Goal: Task Accomplishment & Management: Manage account settings

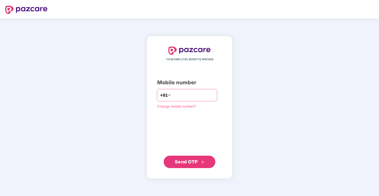
click at [175, 95] on input "number" at bounding box center [193, 95] width 42 height 8
type input "**********"
click at [204, 157] on button "Send OTP" at bounding box center [190, 161] width 52 height 12
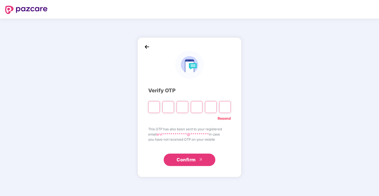
click at [158, 107] on input "Please enter verification code. Digit 1" at bounding box center [154, 107] width 12 height 12
type input "*"
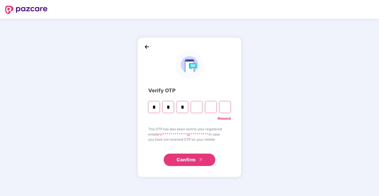
type input "*"
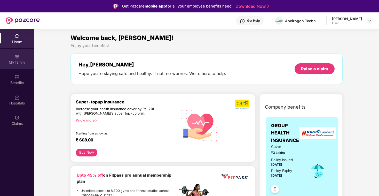
click at [23, 67] on div "My family" at bounding box center [17, 58] width 34 height 19
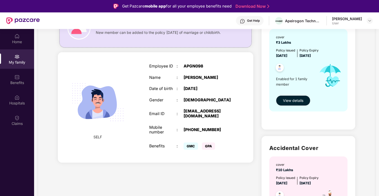
scroll to position [47, 0]
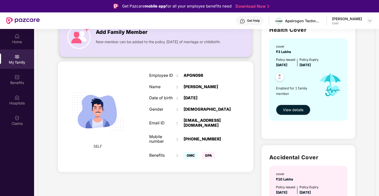
click at [115, 42] on span "New member can be added to the policy [DATE] of marriage or childbirth." at bounding box center [158, 42] width 125 height 6
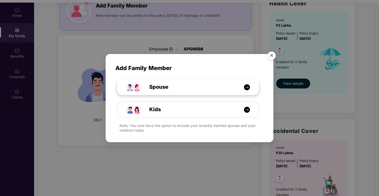
scroll to position [29, 0]
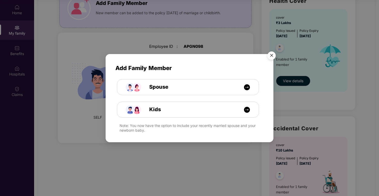
click at [271, 59] on img "Close" at bounding box center [271, 56] width 14 height 14
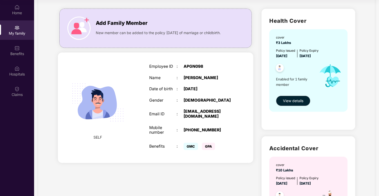
scroll to position [0, 0]
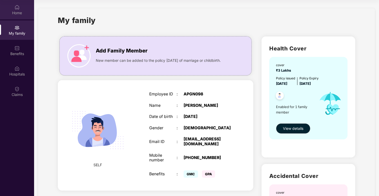
click at [20, 8] on div "Home" at bounding box center [17, 9] width 34 height 19
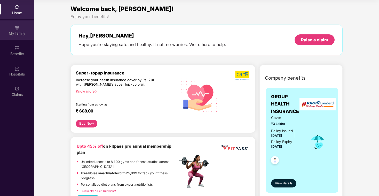
click at [15, 31] on div "My family" at bounding box center [17, 33] width 34 height 5
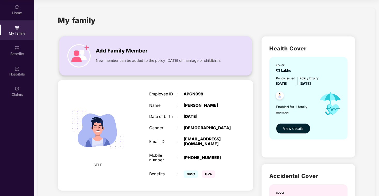
click at [125, 48] on span "Add Family Member" at bounding box center [122, 51] width 52 height 8
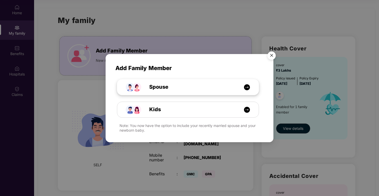
click at [219, 87] on div "Spouse" at bounding box center [191, 87] width 106 height 8
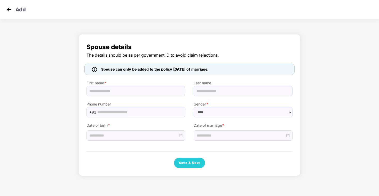
select select "******"
click at [12, 7] on img at bounding box center [9, 10] width 8 height 8
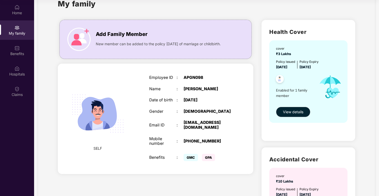
scroll to position [24, 0]
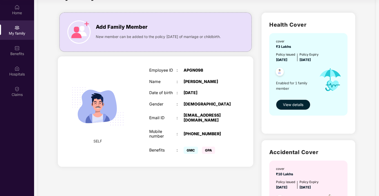
click at [203, 149] on span "GPA" at bounding box center [208, 149] width 13 height 7
click at [221, 125] on div "Employee ID : APGN098 Name : [PERSON_NAME] Date of birth : [DEMOGRAPHIC_DATA] G…" at bounding box center [190, 111] width 92 height 100
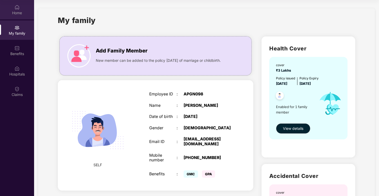
click at [15, 17] on div "Home" at bounding box center [17, 9] width 34 height 19
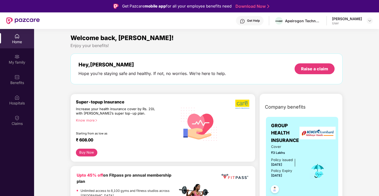
click at [361, 19] on div "[PERSON_NAME]" at bounding box center [347, 18] width 30 height 5
click at [369, 21] on img at bounding box center [369, 21] width 4 height 4
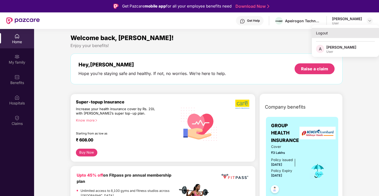
click at [321, 35] on div "Logout" at bounding box center [345, 33] width 67 height 10
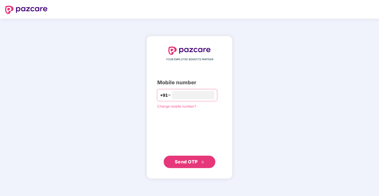
type input "**********"
click at [193, 157] on button "Send OTP" at bounding box center [190, 161] width 52 height 12
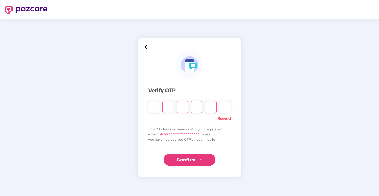
type input "*"
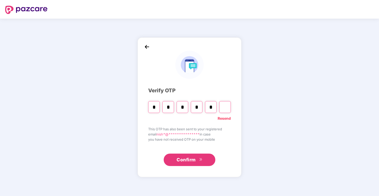
type input "*"
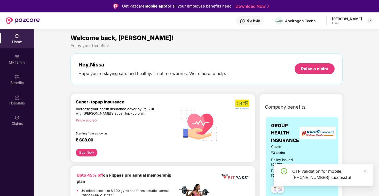
click at [20, 41] on div "Home" at bounding box center [17, 41] width 34 height 5
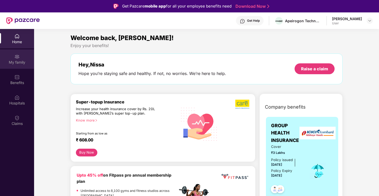
click at [22, 61] on div "My family" at bounding box center [17, 62] width 34 height 5
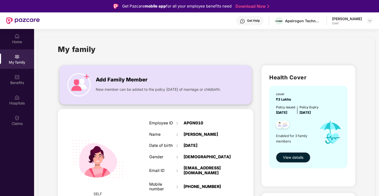
click at [140, 70] on div "Add Family Member New member can be added to the policy within 30 days of marri…" at bounding box center [155, 84] width 192 height 39
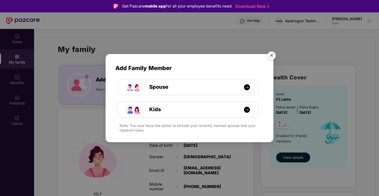
click at [268, 55] on img "Close" at bounding box center [271, 56] width 14 height 14
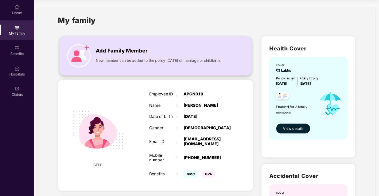
click at [132, 45] on div "Add Family Member" at bounding box center [162, 49] width 132 height 11
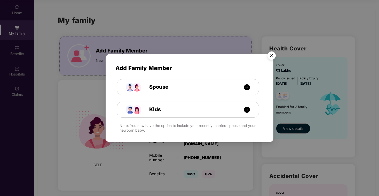
click at [271, 57] on img "Close" at bounding box center [271, 56] width 14 height 14
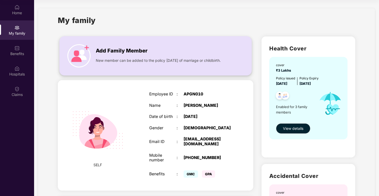
click at [200, 75] on div "Add Family Member New member can be added to the policy within 30 days of marri…" at bounding box center [155, 55] width 192 height 39
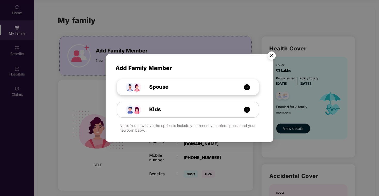
click at [244, 89] on img at bounding box center [247, 87] width 6 height 6
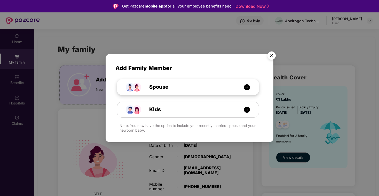
select select "****"
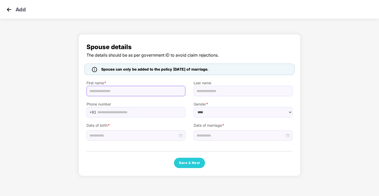
click at [140, 94] on input "text" at bounding box center [135, 91] width 99 height 10
click at [10, 11] on img at bounding box center [9, 10] width 8 height 8
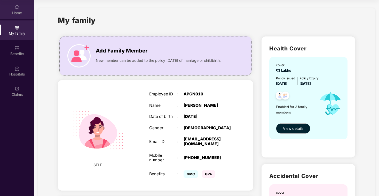
click at [22, 10] on div "Home" at bounding box center [17, 12] width 34 height 5
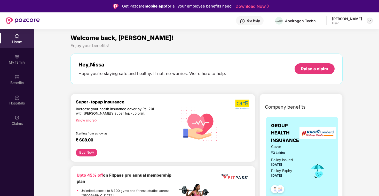
click at [368, 21] on img at bounding box center [369, 21] width 4 height 4
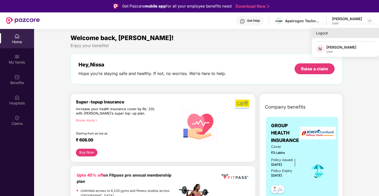
click at [341, 30] on div "Logout" at bounding box center [345, 33] width 67 height 10
